Goal: Task Accomplishment & Management: Use online tool/utility

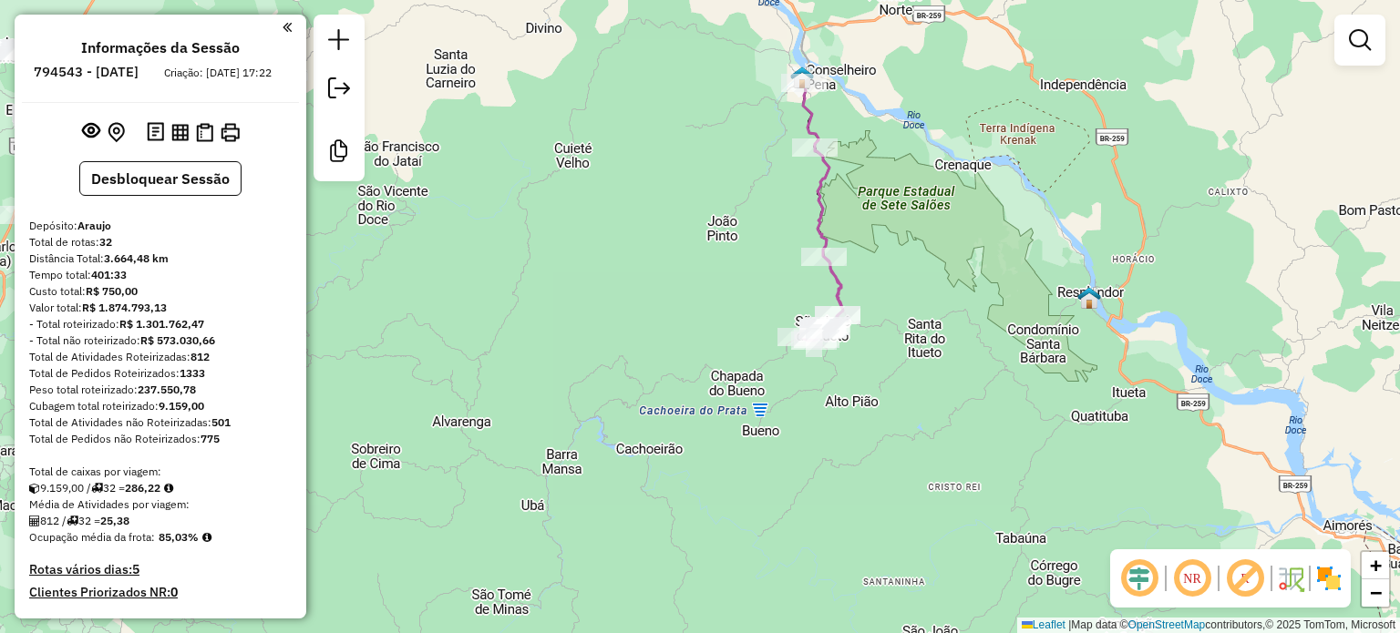
scroll to position [1453, 0]
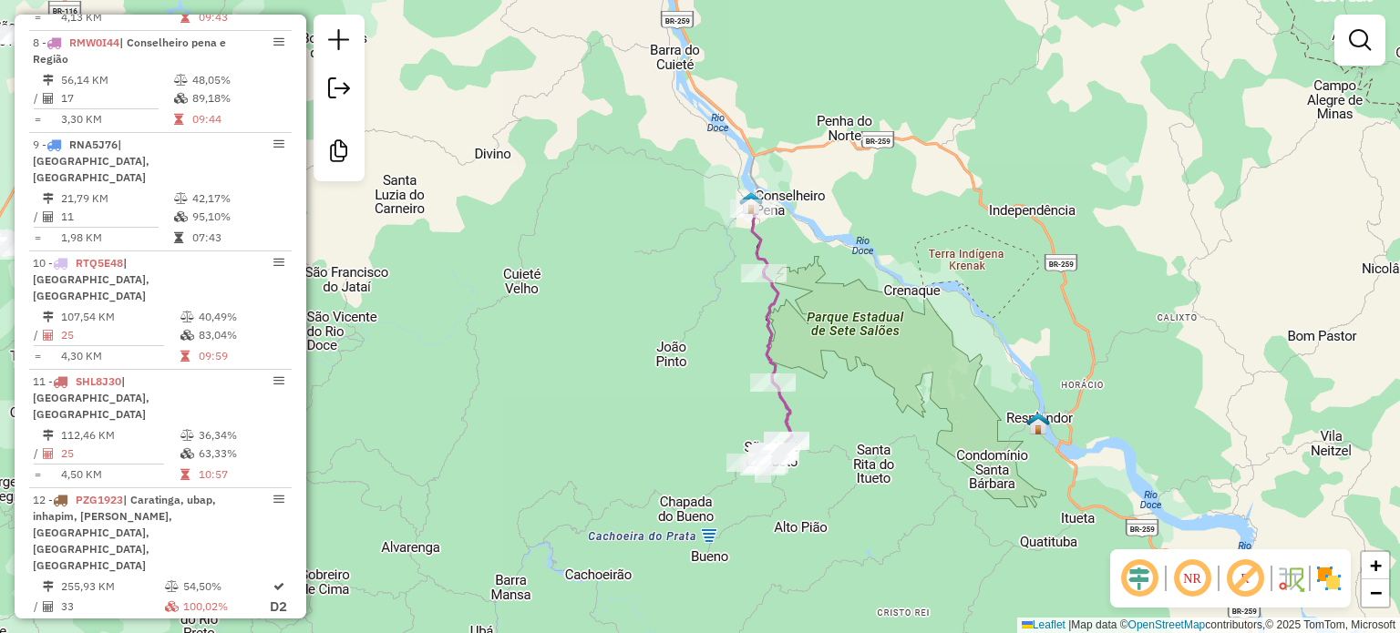
drag, startPoint x: 943, startPoint y: 199, endPoint x: 893, endPoint y: 311, distance: 122.8
click at [893, 311] on div "Janela de atendimento Grade de atendimento Capacidade Transportadoras Veículos …" at bounding box center [700, 316] width 1400 height 633
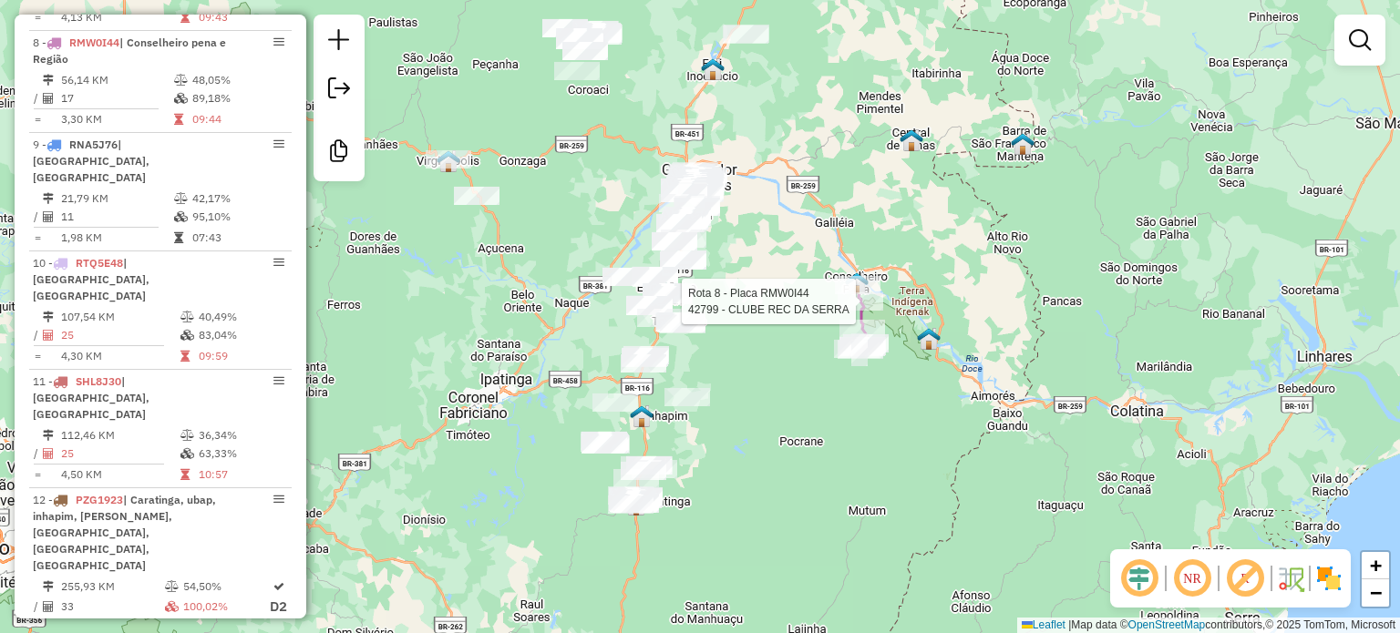
select select "**********"
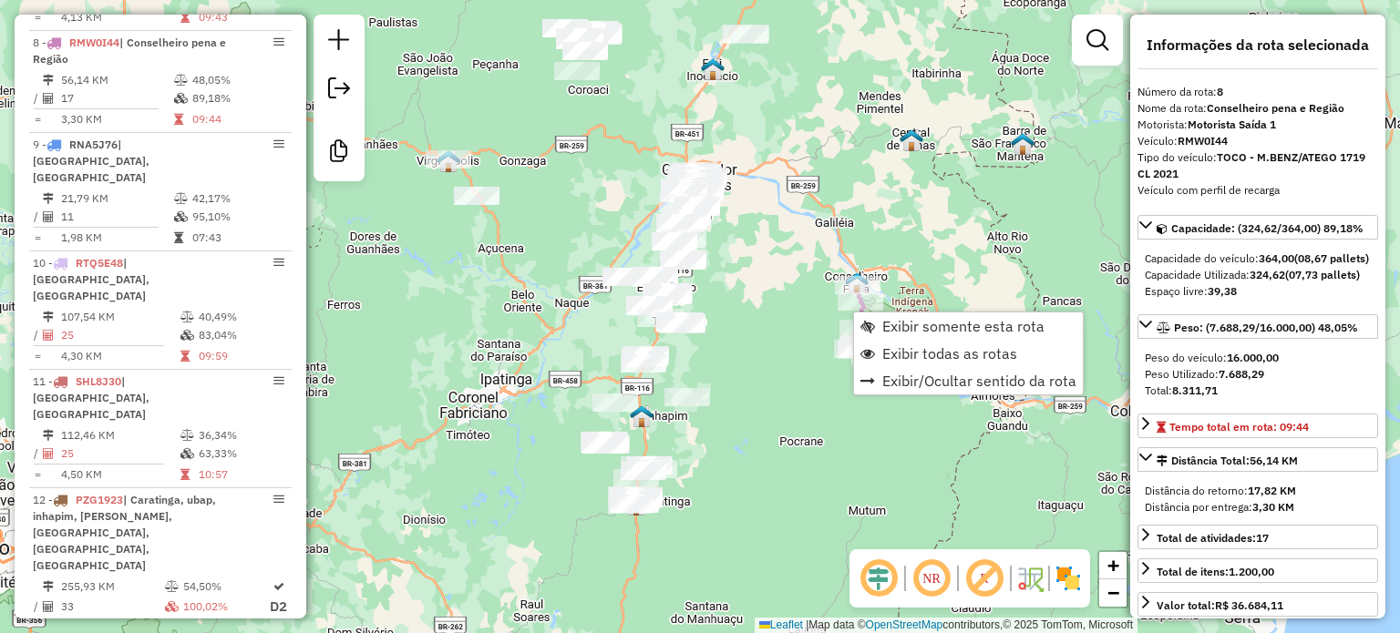
scroll to position [1451, 0]
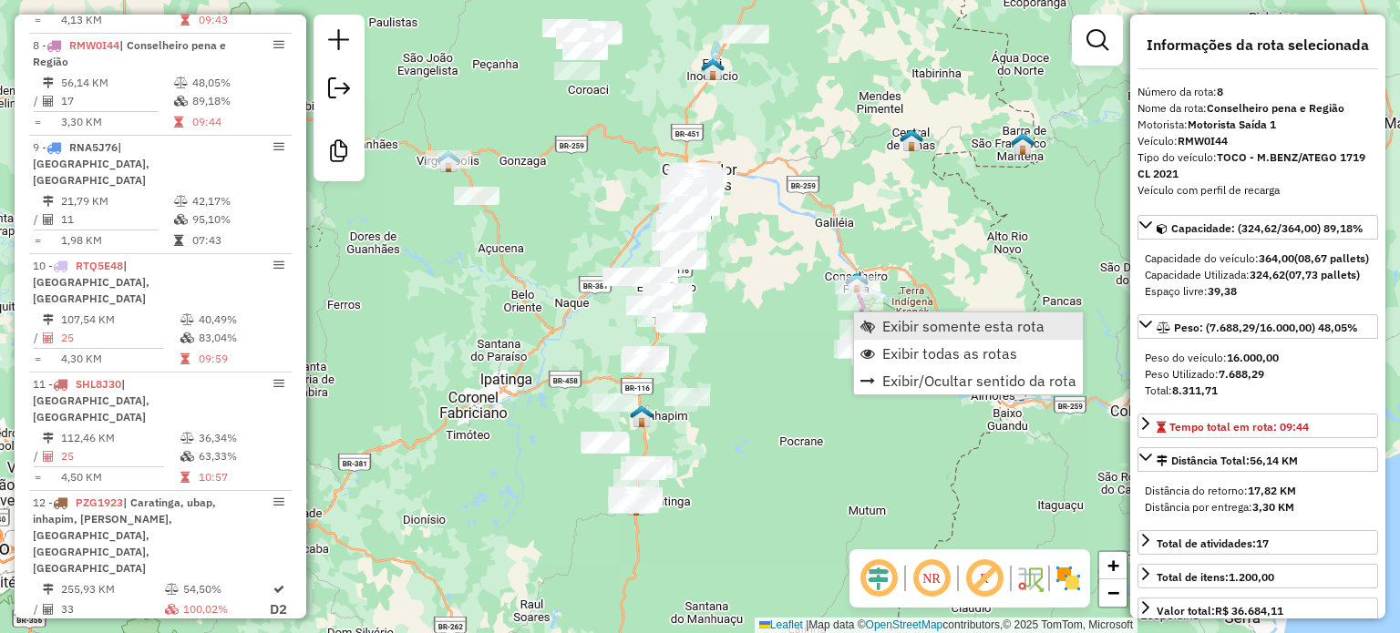
drag, startPoint x: 944, startPoint y: 345, endPoint x: 883, endPoint y: 338, distance: 61.5
click at [943, 346] on span "Exibir todas as rotas" at bounding box center [949, 353] width 135 height 15
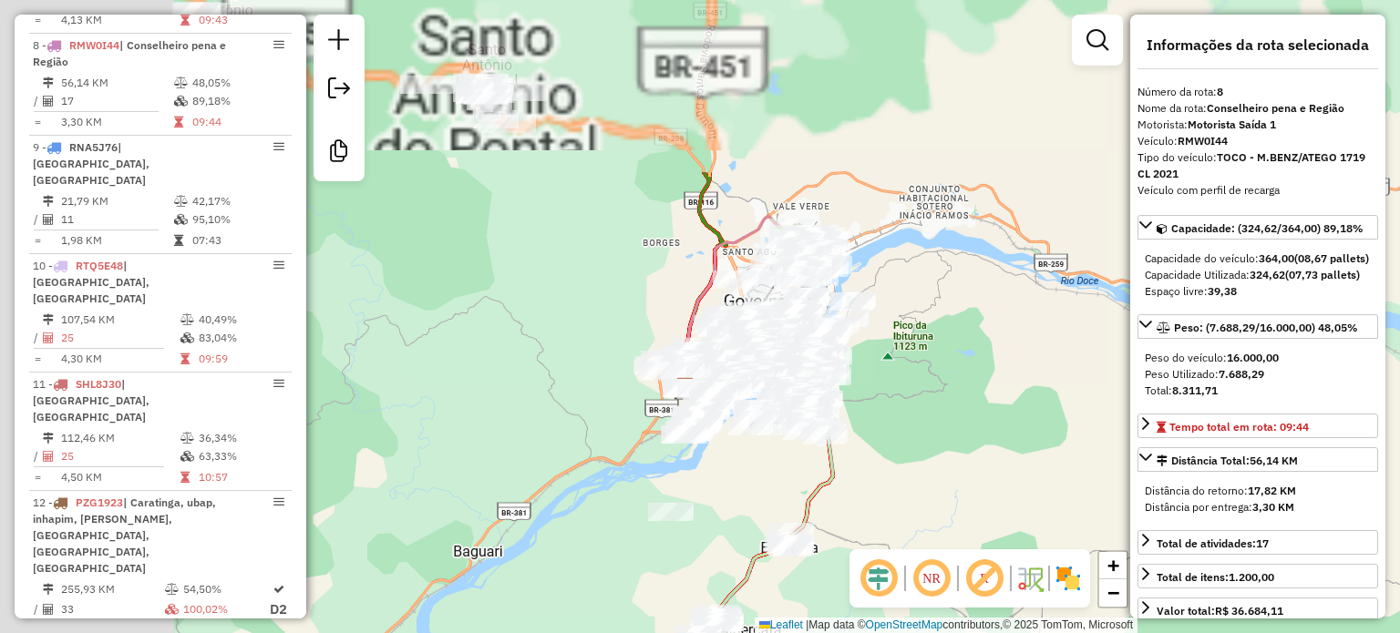
drag, startPoint x: 710, startPoint y: 207, endPoint x: 948, endPoint y: 365, distance: 285.8
click at [948, 365] on div "Janela de atendimento Grade de atendimento Capacidade Transportadoras Veículos …" at bounding box center [700, 316] width 1400 height 633
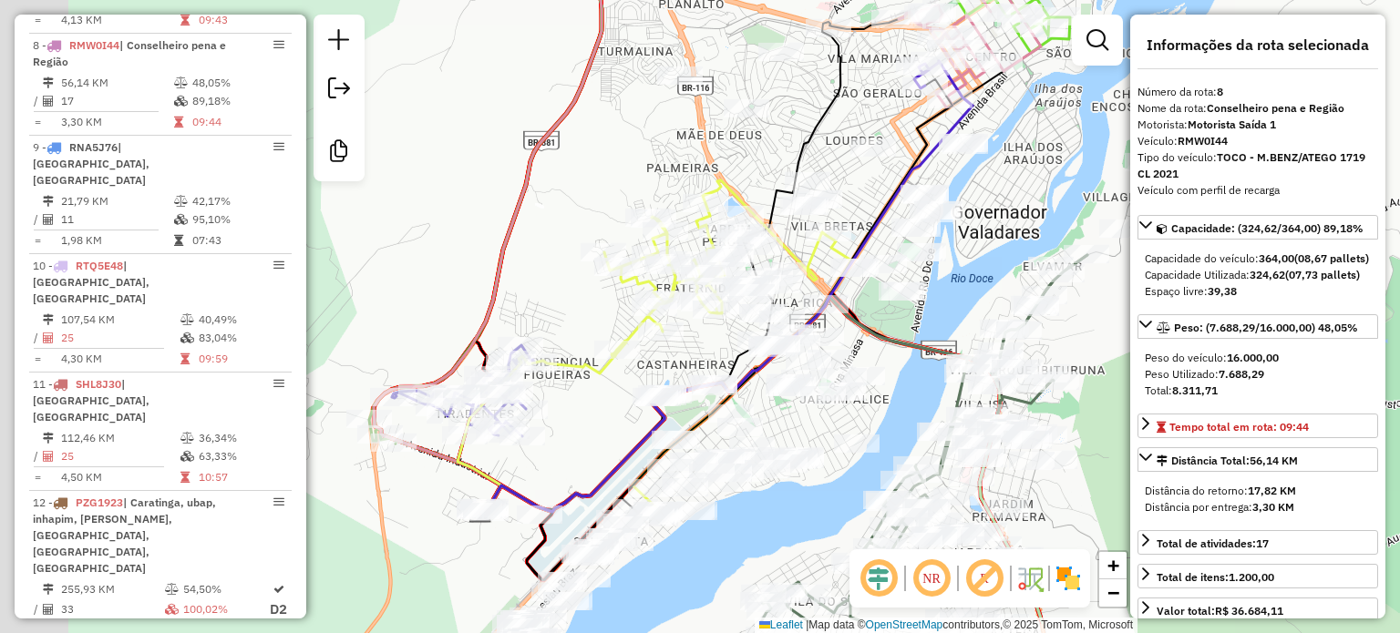
drag, startPoint x: 764, startPoint y: 371, endPoint x: 939, endPoint y: 285, distance: 194.8
click at [939, 285] on div "Janela de atendimento Grade de atendimento Capacidade Transportadoras Veículos …" at bounding box center [700, 316] width 1400 height 633
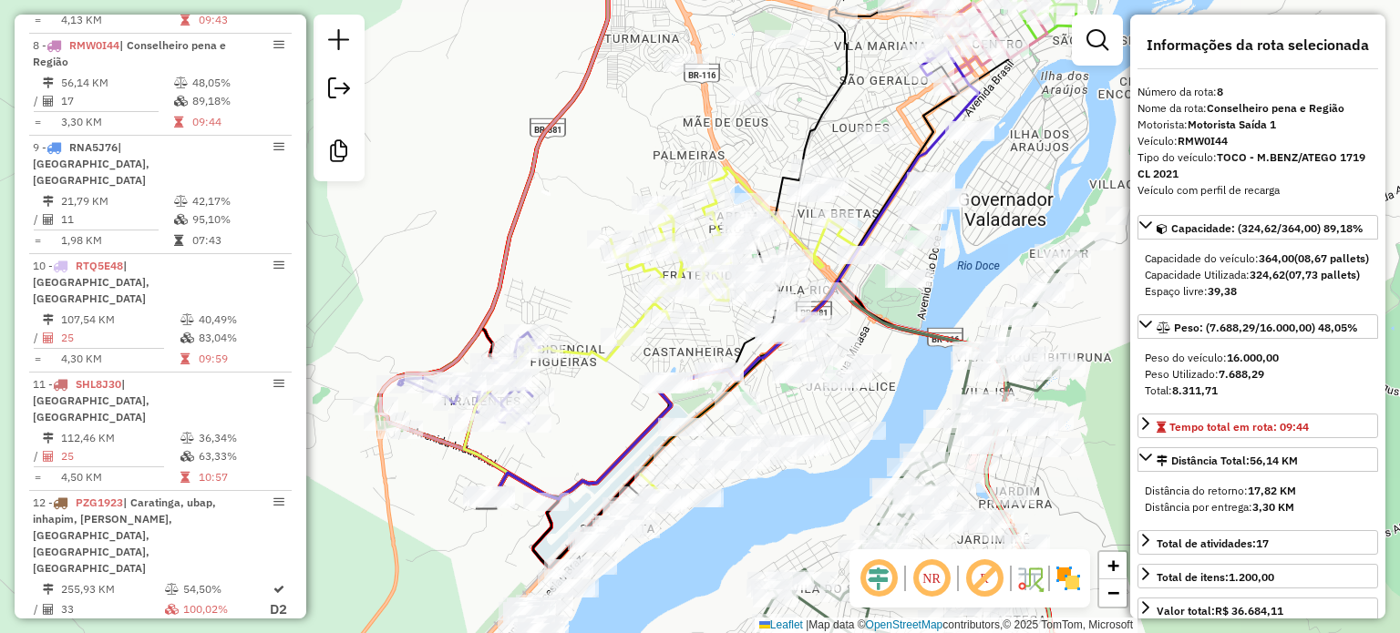
click at [633, 445] on icon at bounding box center [735, 274] width 487 height 452
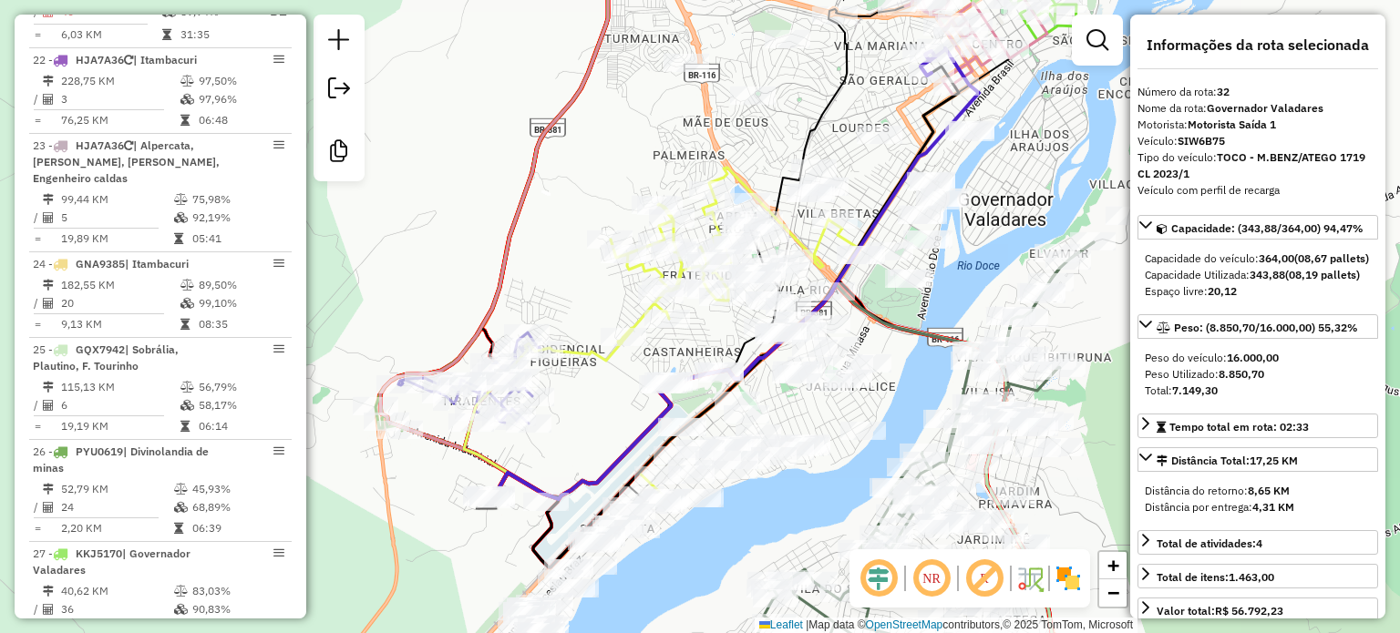
scroll to position [3678, 0]
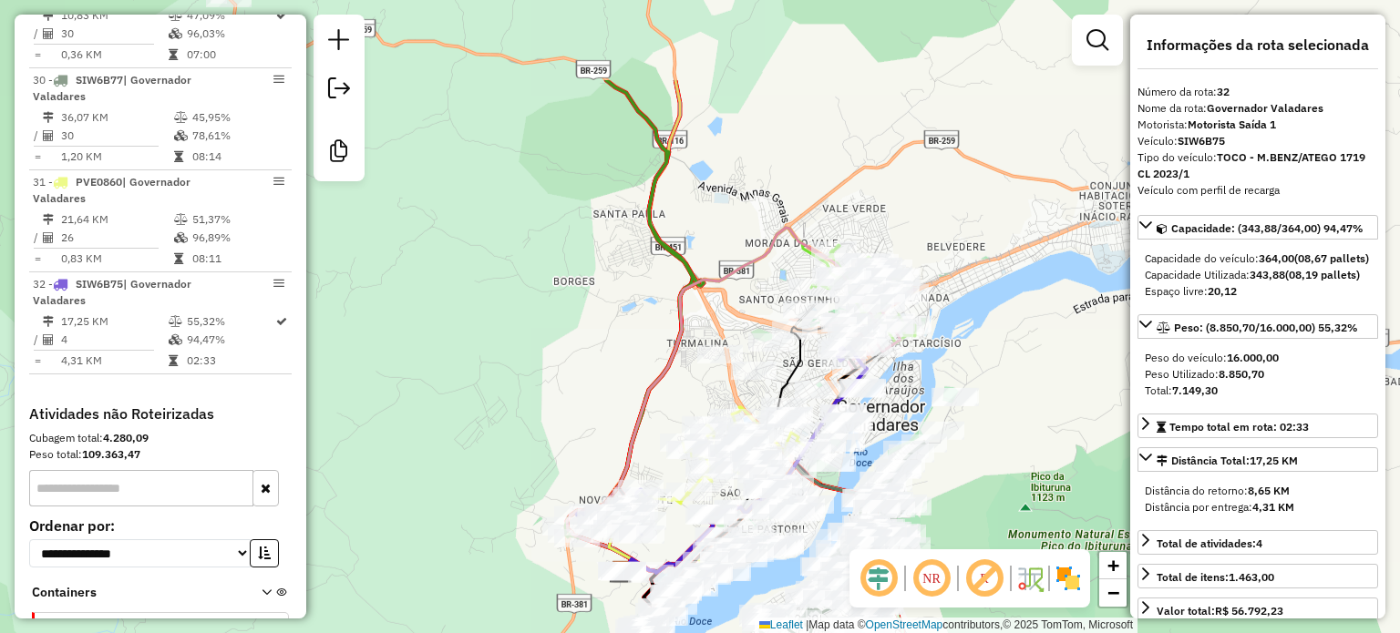
drag, startPoint x: 799, startPoint y: 148, endPoint x: 729, endPoint y: 291, distance: 159.3
click at [729, 291] on div "Janela de atendimento Grade de atendimento Capacidade Transportadoras Veículos …" at bounding box center [700, 316] width 1400 height 633
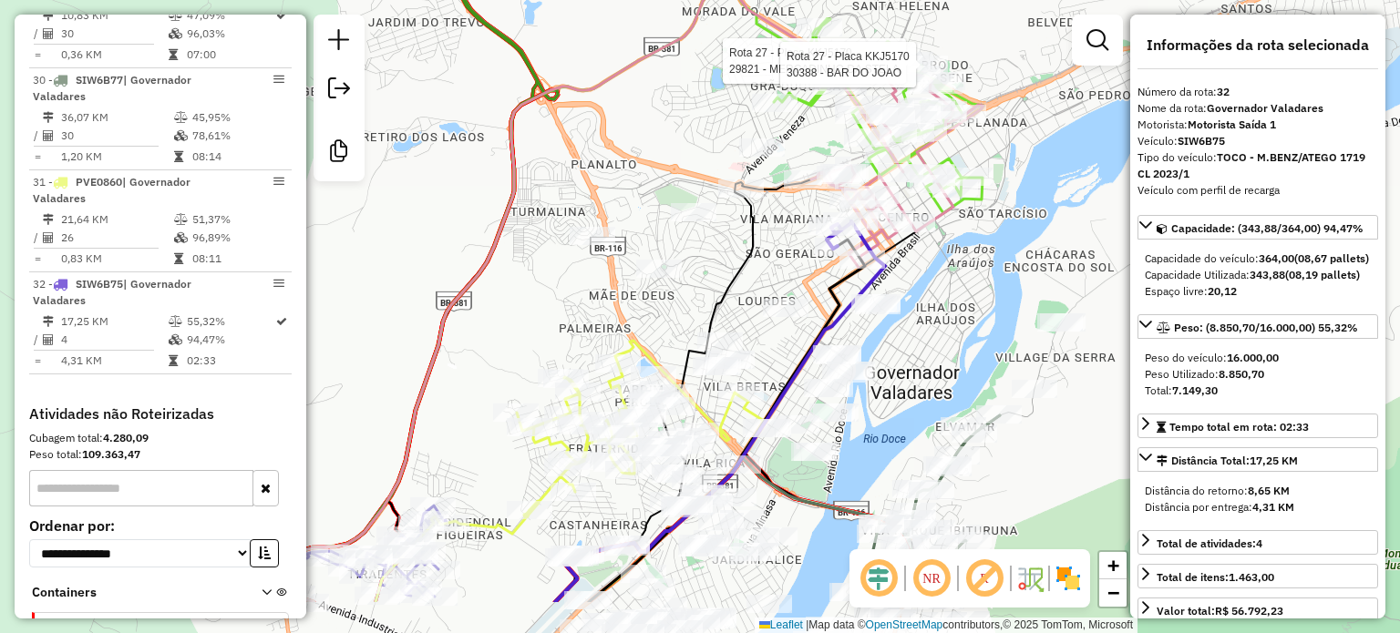
drag, startPoint x: 744, startPoint y: 366, endPoint x: 773, endPoint y: 266, distance: 104.4
click at [775, 270] on div "Rota 27 - Placa KKJ5170 29821 - MERCADINHO DA STELA Rota 27 - Placa KKJ5170 303…" at bounding box center [700, 316] width 1400 height 633
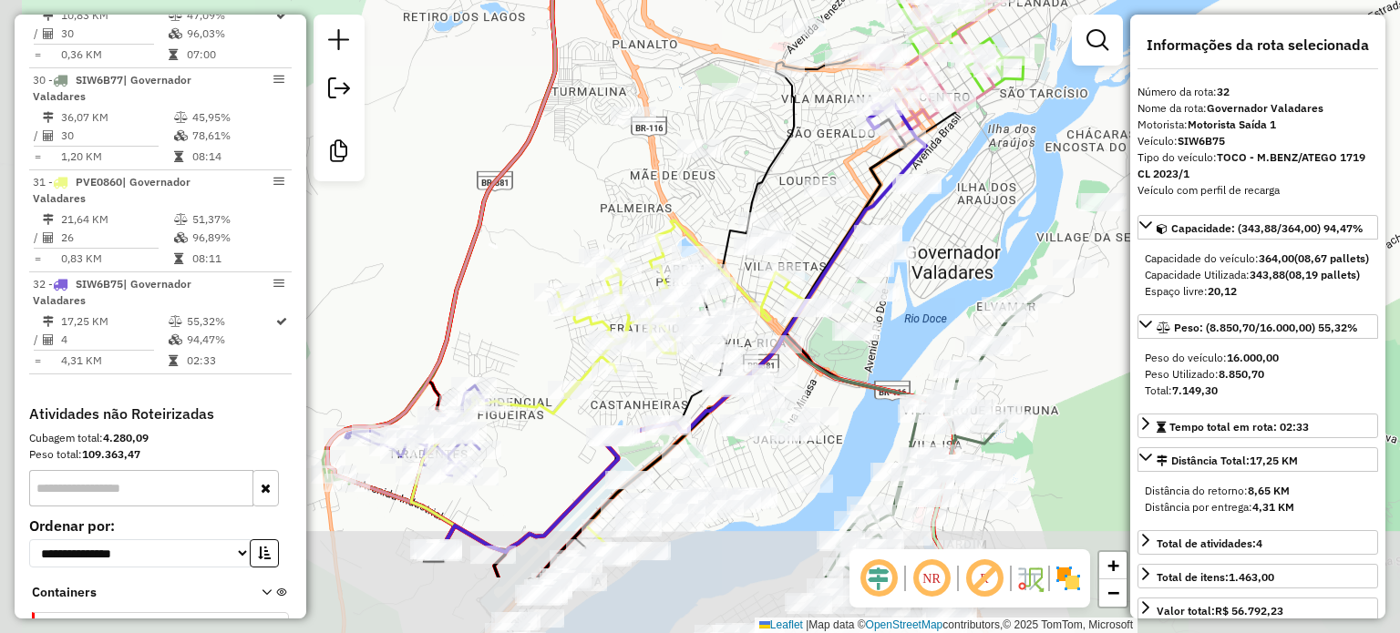
drag, startPoint x: 725, startPoint y: 447, endPoint x: 769, endPoint y: 324, distance: 130.6
click at [769, 324] on icon at bounding box center [681, 389] width 247 height 336
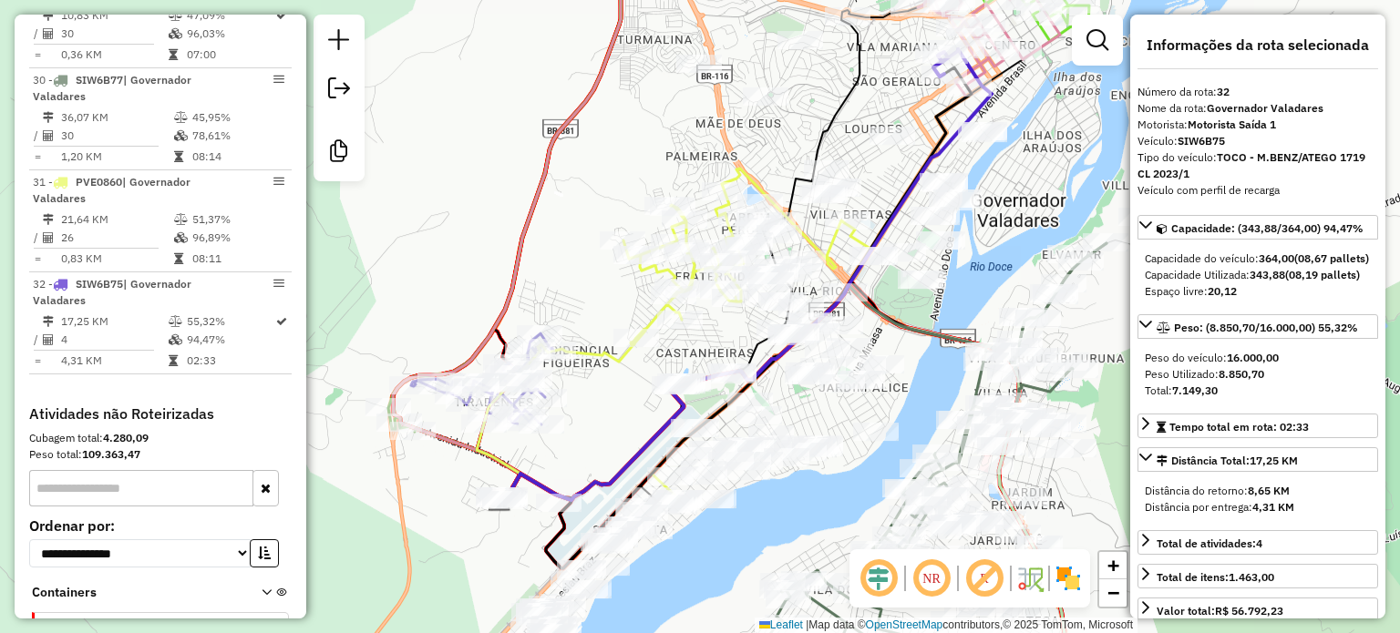
drag, startPoint x: 870, startPoint y: 440, endPoint x: 936, endPoint y: 394, distance: 80.4
click at [937, 393] on div "Rota 27 - Placa KKJ5170 29821 - MERCADINHO DA STELA Rota 27 - Placa KKJ5170 303…" at bounding box center [700, 316] width 1400 height 633
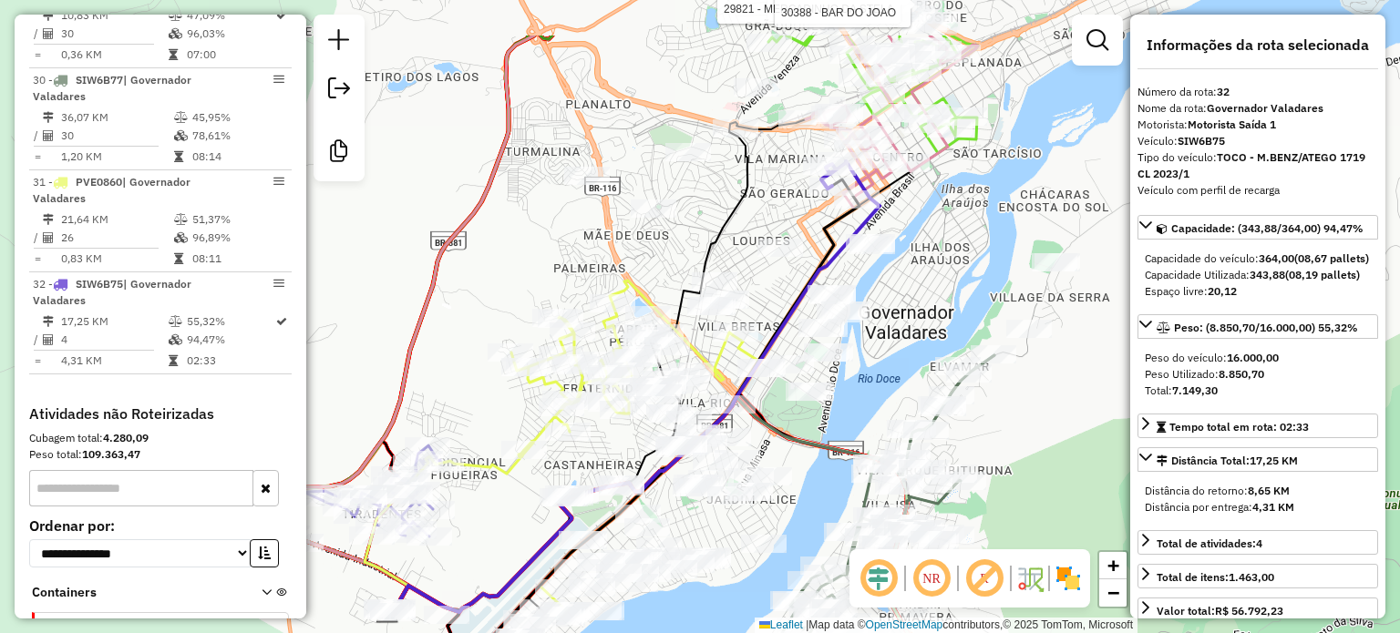
drag, startPoint x: 949, startPoint y: 305, endPoint x: 842, endPoint y: 400, distance: 142.6
click at [842, 400] on div "Rota 27 - Placa KKJ5170 29821 - MERCADINHO DA STELA Rota 27 - Placa KKJ5170 303…" at bounding box center [700, 316] width 1400 height 633
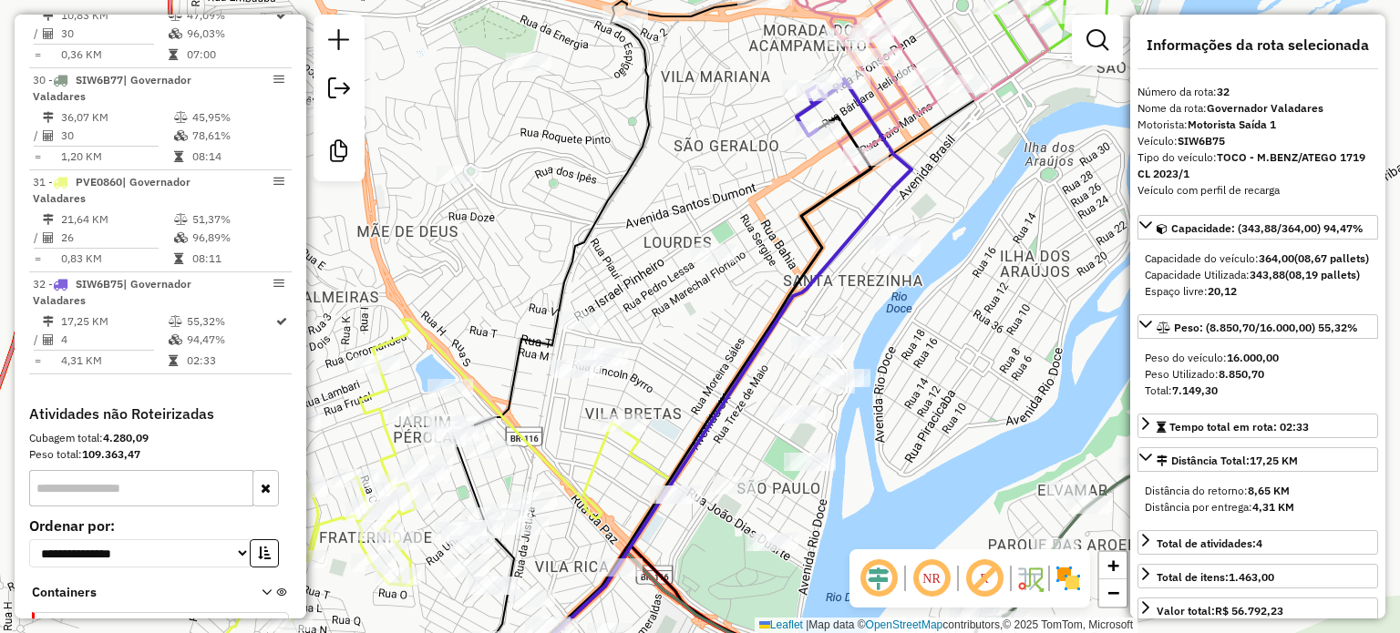
click at [864, 210] on icon at bounding box center [698, 387] width 426 height 617
click at [867, 211] on icon at bounding box center [698, 387] width 426 height 617
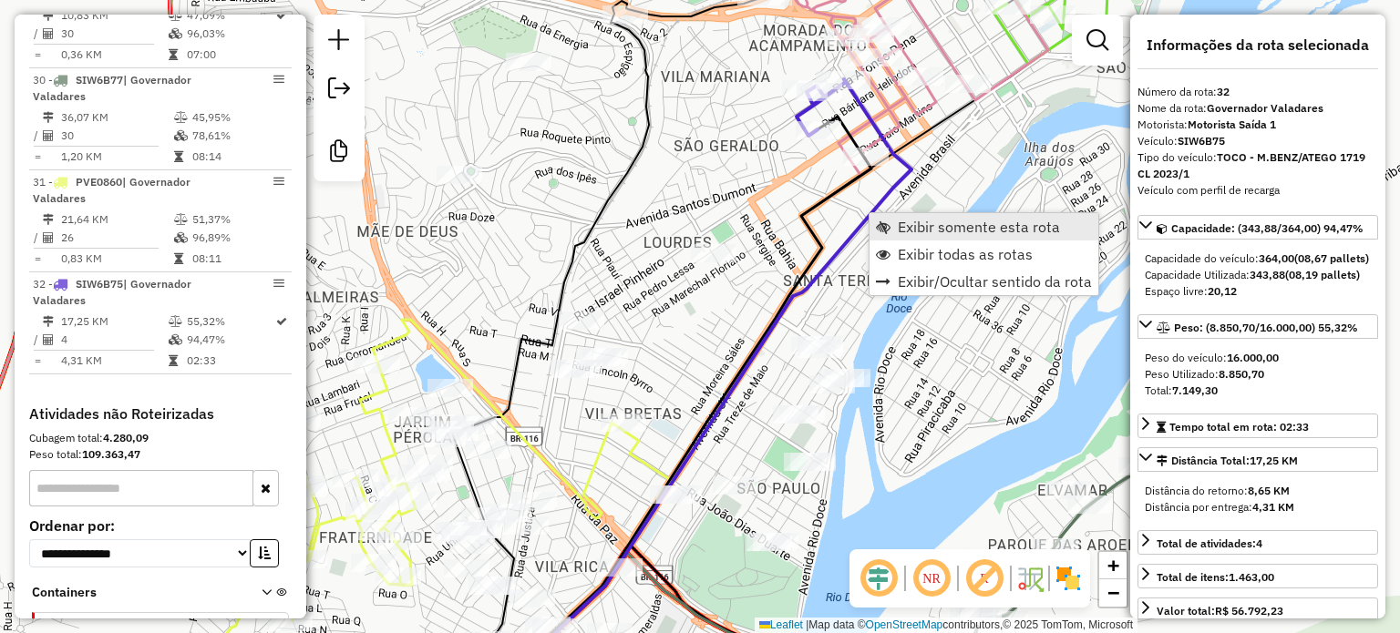
click at [905, 229] on span "Exibir somente esta rota" at bounding box center [979, 227] width 162 height 15
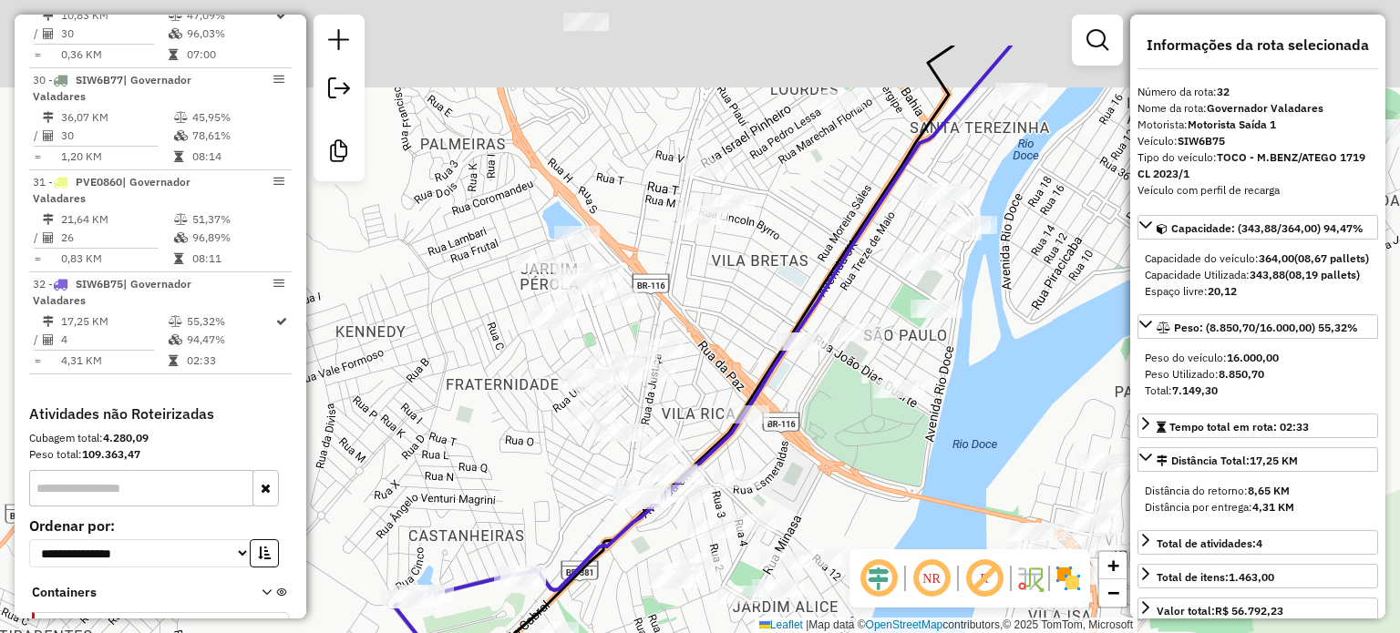
drag, startPoint x: 823, startPoint y: 211, endPoint x: 849, endPoint y: 388, distance: 178.7
click at [849, 388] on div "Janela de atendimento Grade de atendimento Capacidade Transportadoras Veículos …" at bounding box center [700, 316] width 1400 height 633
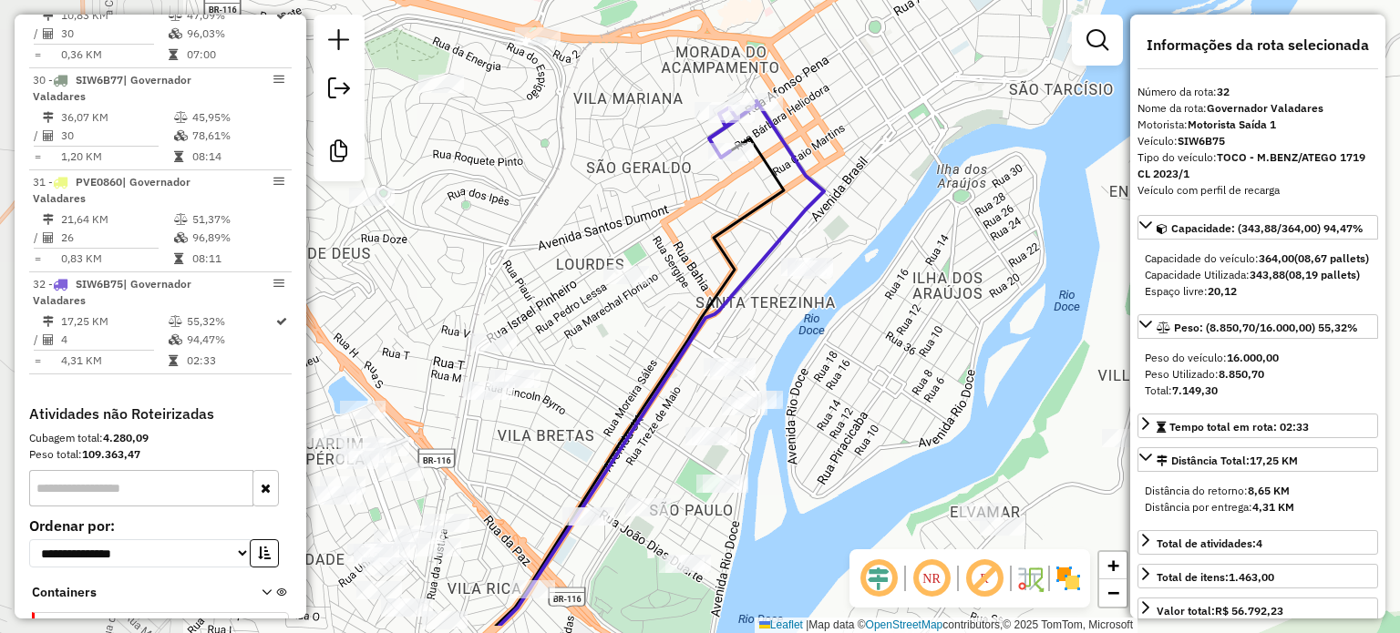
drag, startPoint x: 631, startPoint y: 375, endPoint x: 883, endPoint y: 303, distance: 261.3
click at [883, 303] on div "Janela de atendimento Grade de atendimento Capacidade Transportadoras Veículos …" at bounding box center [700, 316] width 1400 height 633
click at [1104, 393] on div "Janela de atendimento Grade de atendimento Capacidade Transportadoras Veículos …" at bounding box center [700, 316] width 1400 height 633
